Goal: Find specific page/section: Find specific page/section

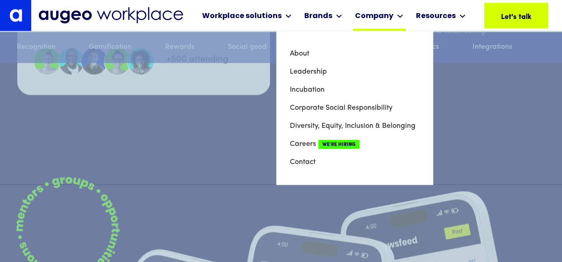
scroll to position [4219, 0]
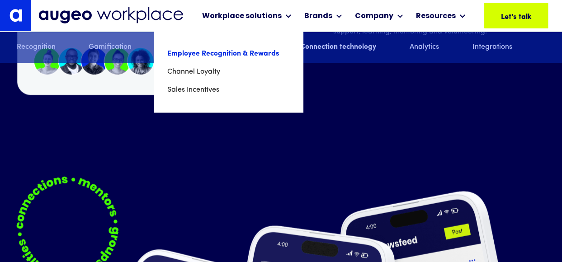
click at [234, 51] on link "Employee Recognition & Rewards" at bounding box center [228, 54] width 122 height 18
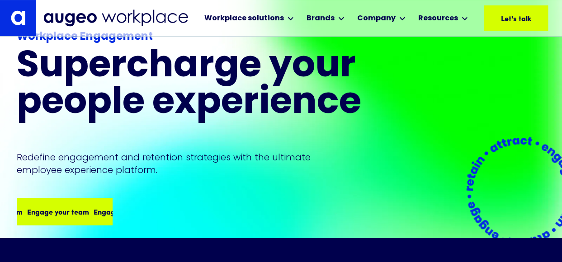
scroll to position [82, 0]
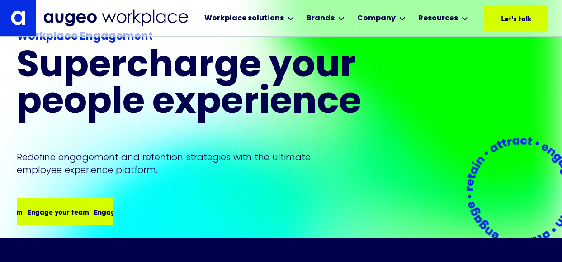
click at [63, 221] on div "Engage your team Engage your team Engage your team Engage your team" at bounding box center [65, 211] width 94 height 25
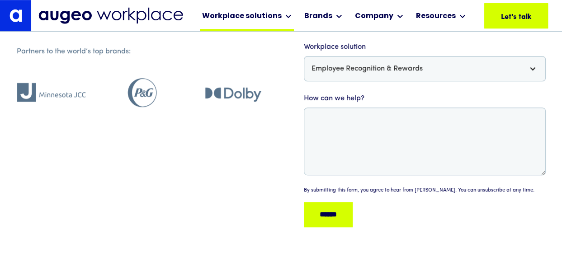
scroll to position [253, 0]
